Goal: Task Accomplishment & Management: Use online tool/utility

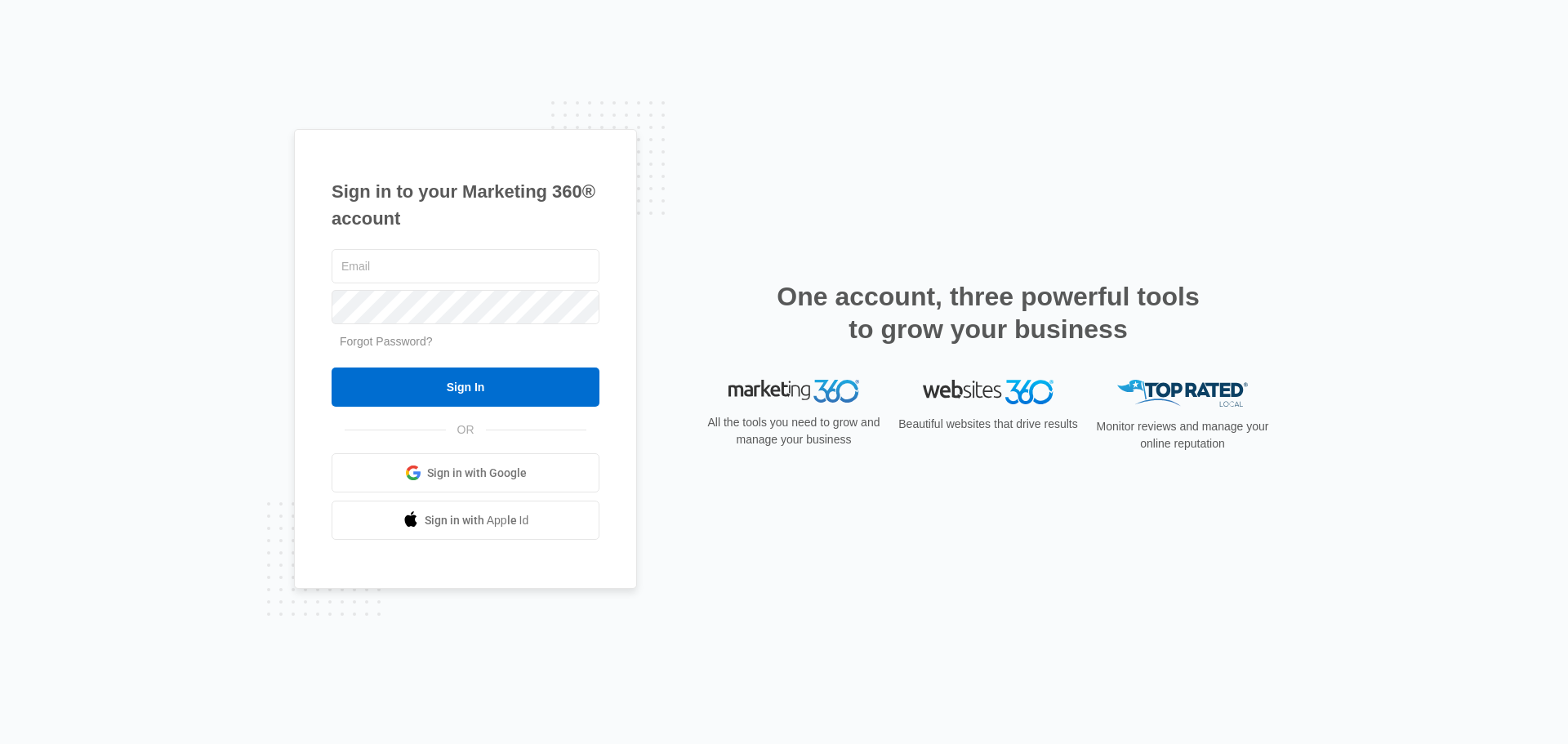
type input "[EMAIL_ADDRESS][DOMAIN_NAME]"
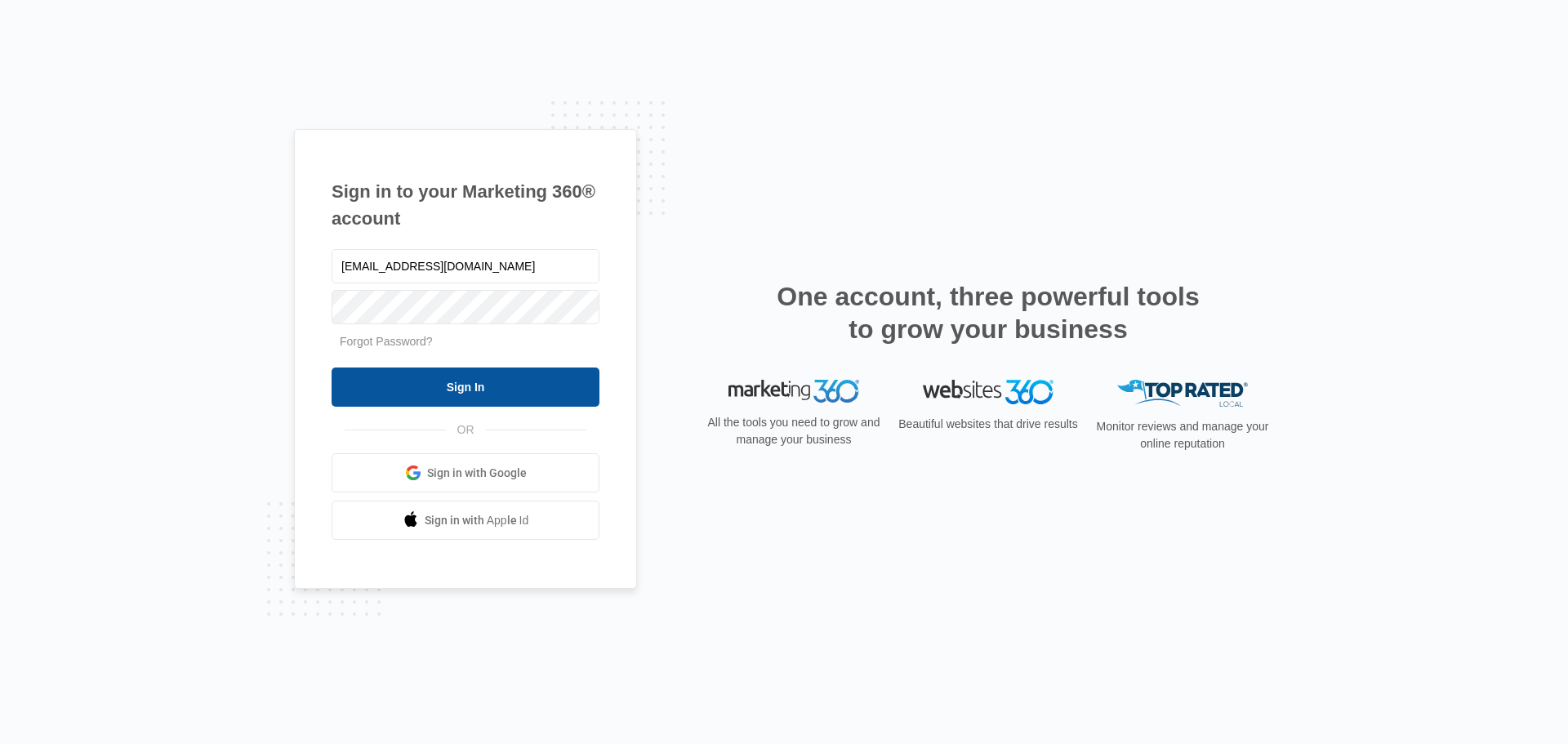
click at [430, 393] on input "Sign In" at bounding box center [466, 387] width 268 height 40
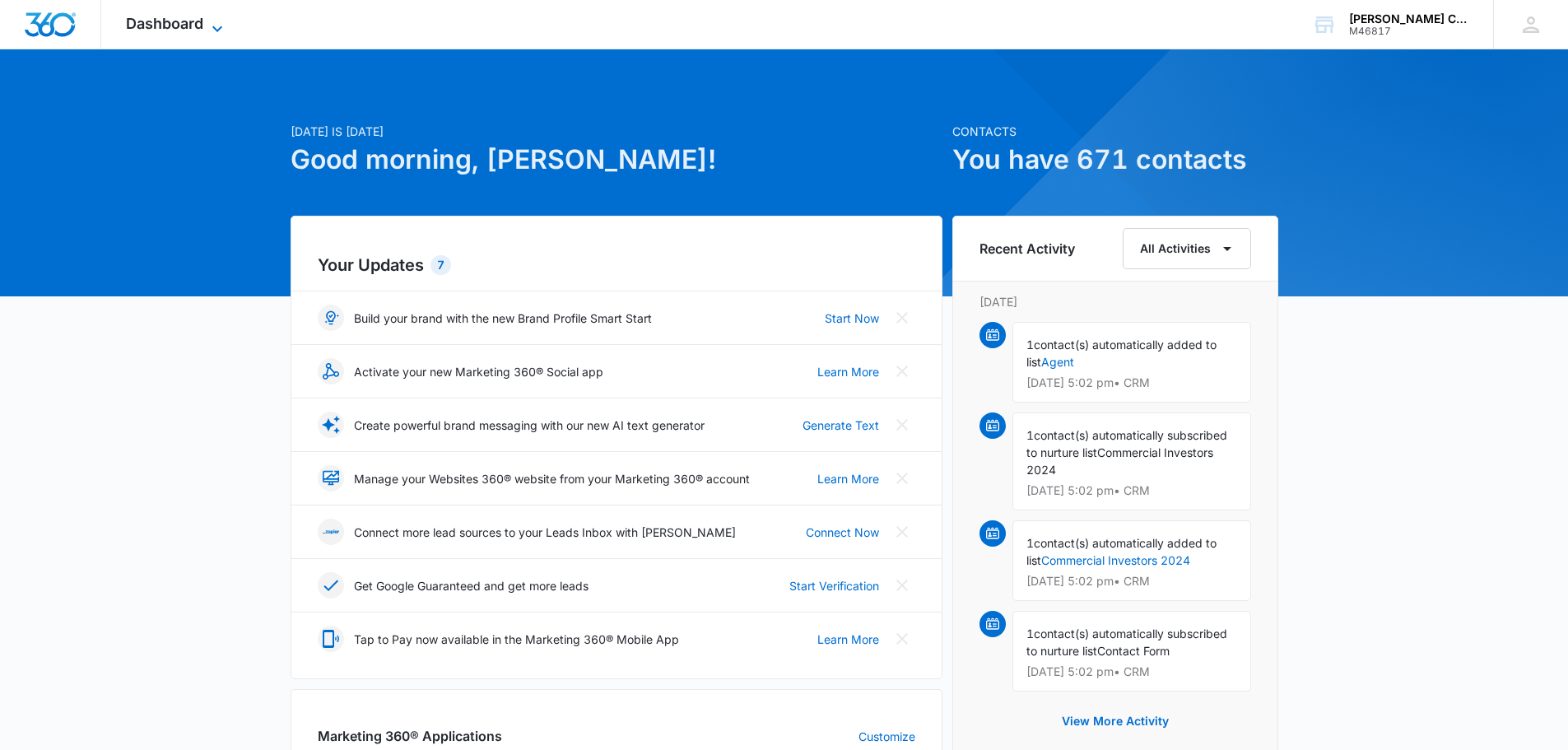
click at [201, 19] on span "Dashboard" at bounding box center [164, 23] width 77 height 17
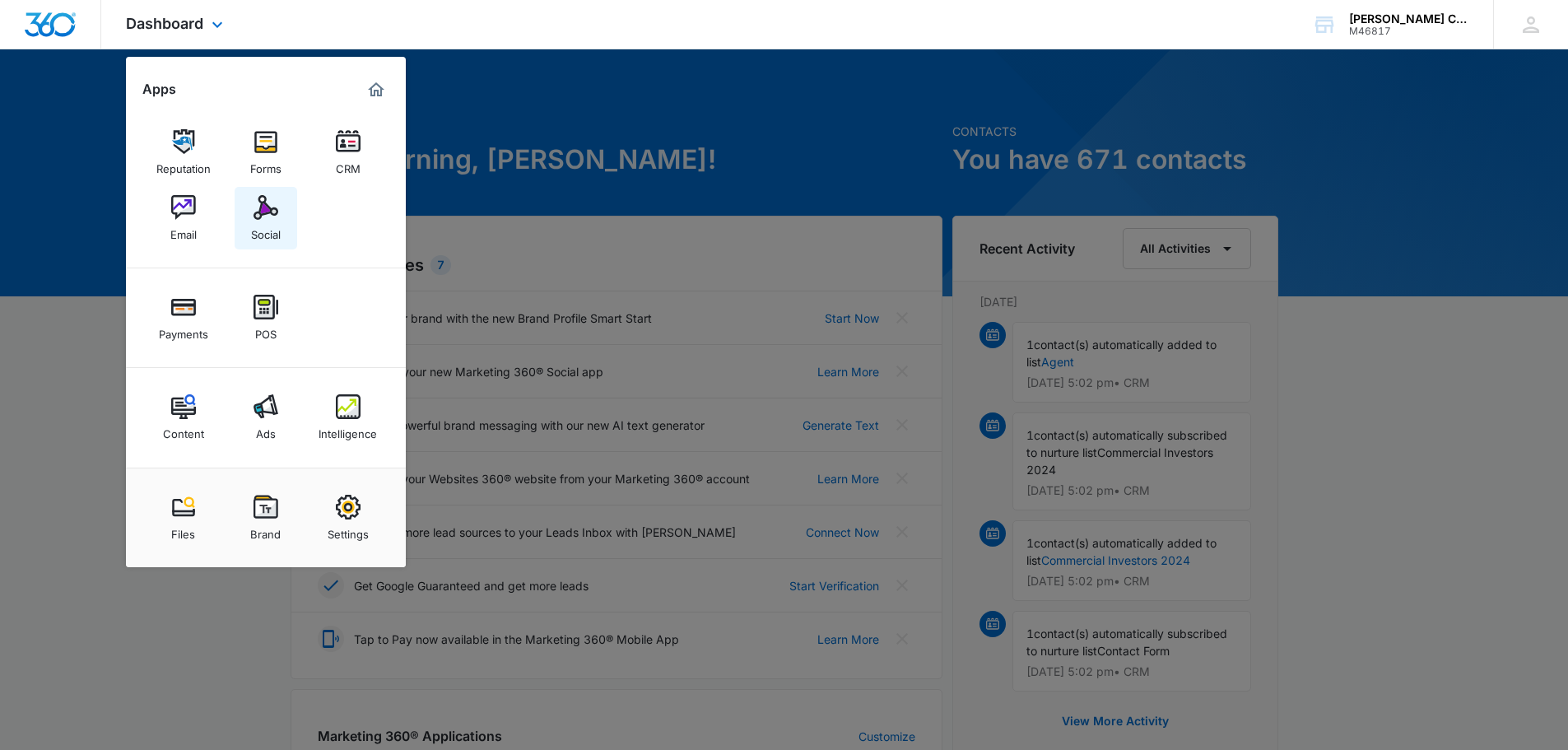
click at [275, 208] on img at bounding box center [266, 207] width 25 height 25
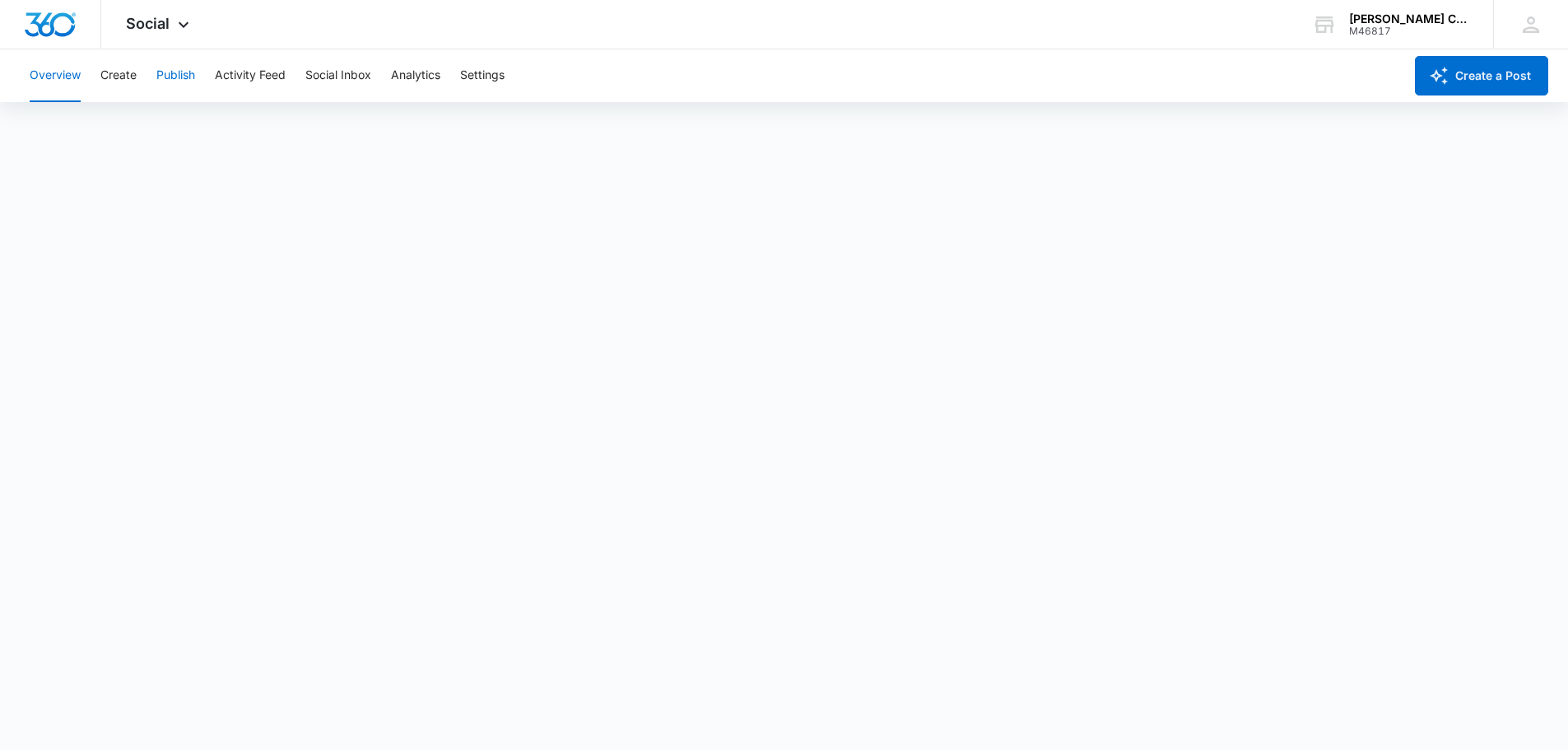
click at [163, 67] on button "Publish" at bounding box center [176, 76] width 39 height 53
